Goal: Find specific page/section: Find specific page/section

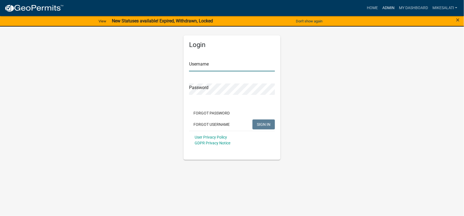
type input "MikeSalati"
click at [387, 6] on link "Admin" at bounding box center [388, 8] width 17 height 11
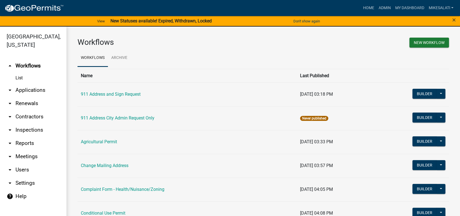
drag, startPoint x: 33, startPoint y: 81, endPoint x: 33, endPoint y: 91, distance: 9.7
click at [33, 84] on link "arrow_drop_down Applications" at bounding box center [33, 90] width 66 height 13
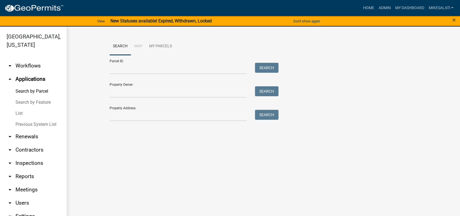
click at [17, 108] on link "List" at bounding box center [33, 113] width 66 height 11
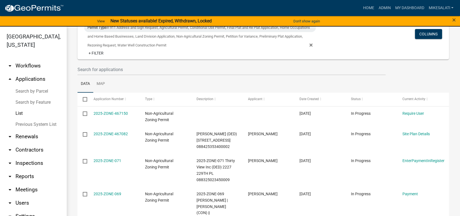
scroll to position [83, 0]
